Goal: Ask a question

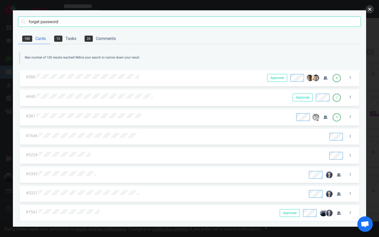
click at [368, 12] on button "close" at bounding box center [369, 9] width 8 height 8
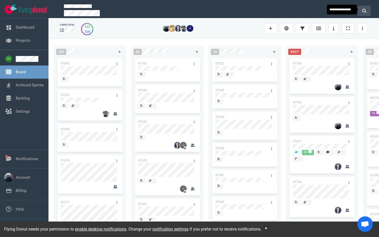
click at [364, 9] on icon at bounding box center [364, 11] width 4 height 4
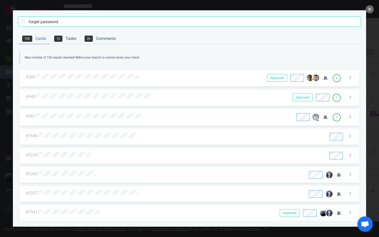
click at [258, 21] on input "forget password" at bounding box center [189, 21] width 342 height 10
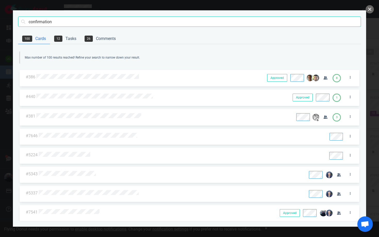
click button "Search" at bounding box center [0, 0] width 0 height 0
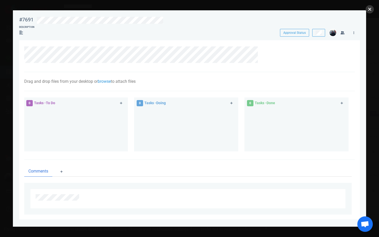
click at [370, 8] on button "close" at bounding box center [369, 9] width 8 height 8
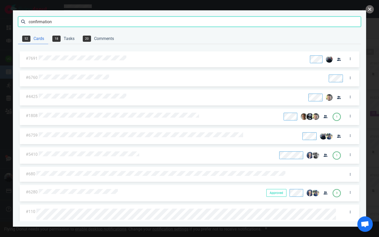
click at [180, 21] on input "confirmation" at bounding box center [189, 21] width 342 height 10
type input "oku"
click button "Search" at bounding box center [0, 0] width 0 height 0
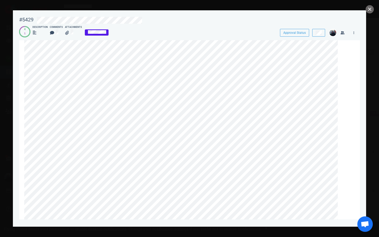
scroll to position [114, 0]
